Goal: Check status

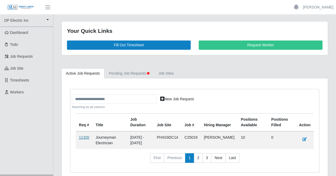
click at [84, 137] on link "11320" at bounding box center [84, 138] width 10 height 4
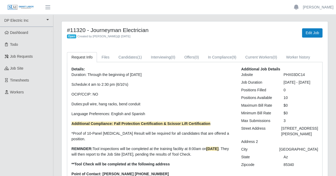
scroll to position [4, 0]
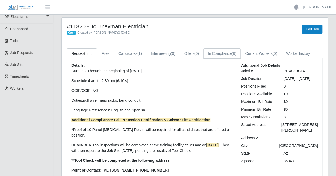
click at [226, 53] on link "In Compliance (9)" at bounding box center [221, 54] width 37 height 10
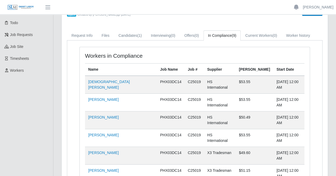
scroll to position [32, 0]
